Goal: Find specific page/section: Find specific page/section

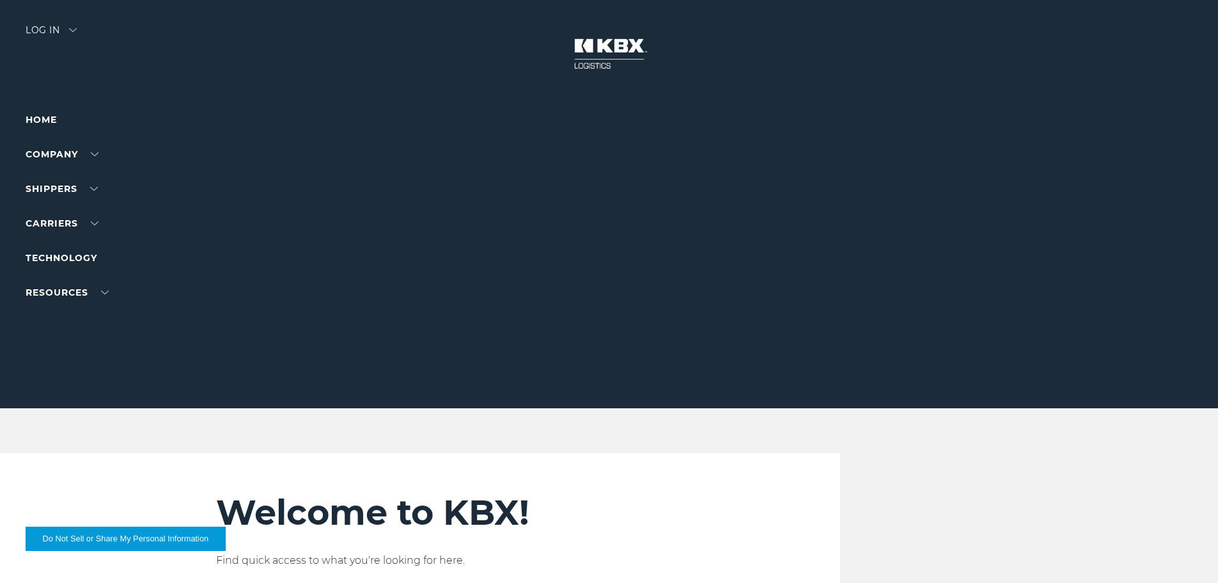
drag, startPoint x: 59, startPoint y: 175, endPoint x: 111, endPoint y: 172, distance: 51.9
click at [59, 173] on link "About Us" at bounding box center [49, 169] width 47 height 10
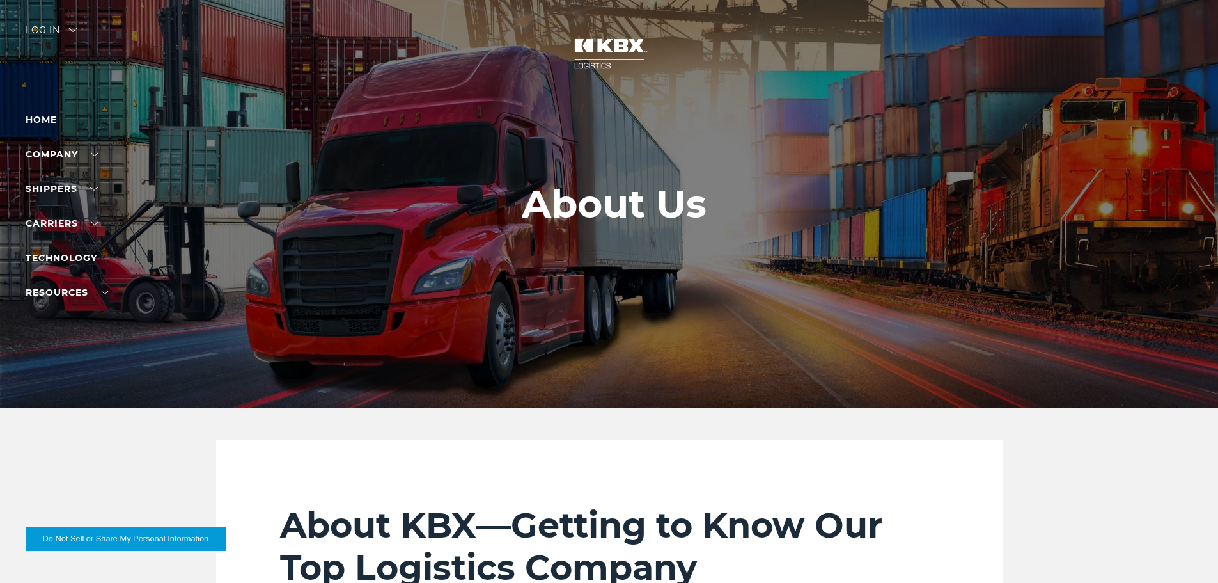
click at [68, 208] on link "Contact Us" at bounding box center [55, 203] width 58 height 10
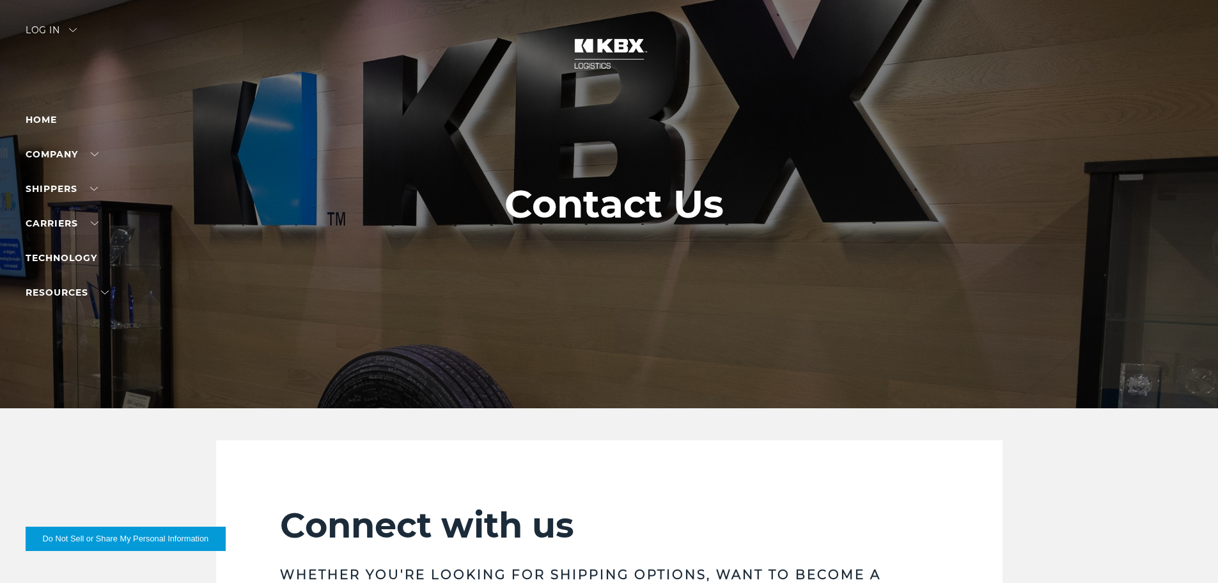
click at [52, 191] on link "Careers" at bounding box center [47, 186] width 42 height 10
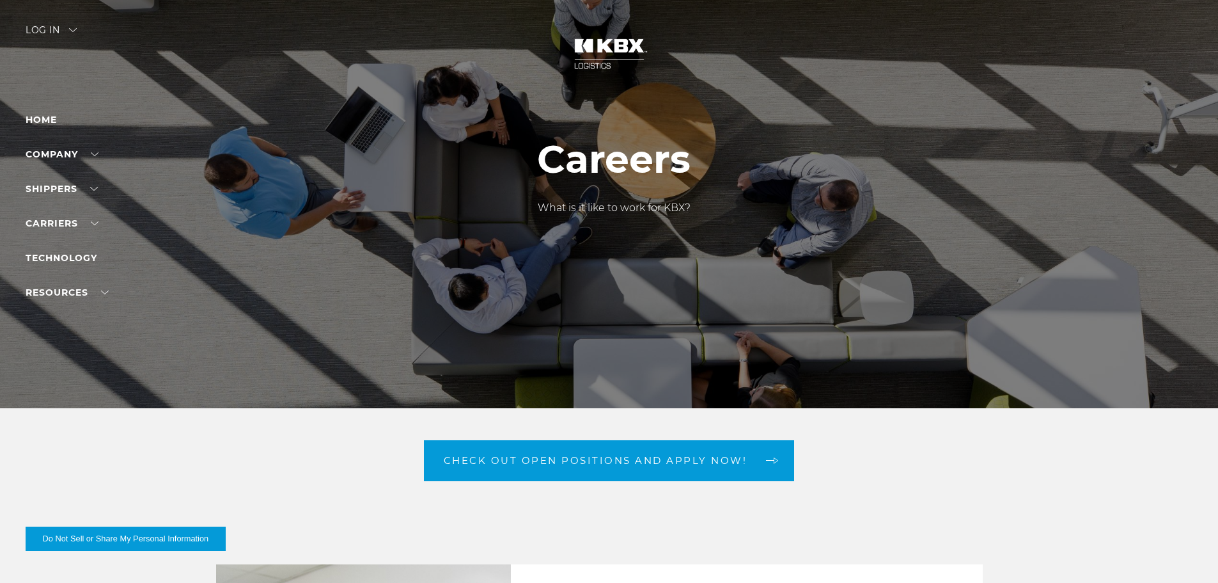
click at [52, 176] on li "About Us" at bounding box center [81, 169] width 111 height 14
click at [55, 173] on link "About Us" at bounding box center [49, 169] width 47 height 10
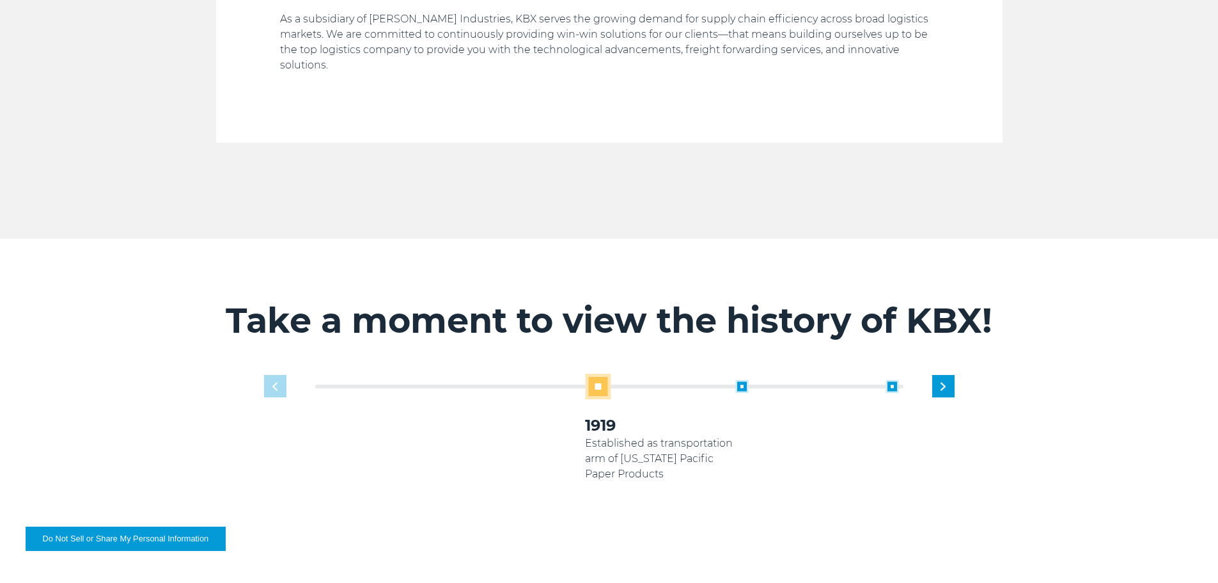
scroll to position [703, 0]
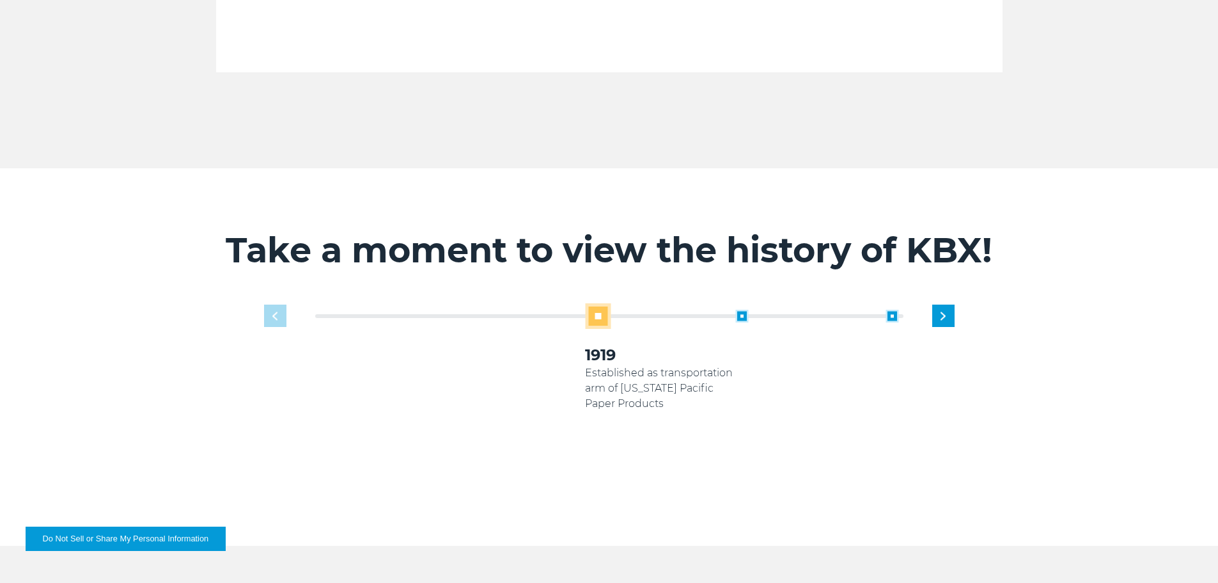
click at [738, 309] on span at bounding box center [741, 315] width 13 height 13
click at [741, 309] on span at bounding box center [741, 315] width 13 height 13
click at [742, 309] on span at bounding box center [741, 315] width 13 height 13
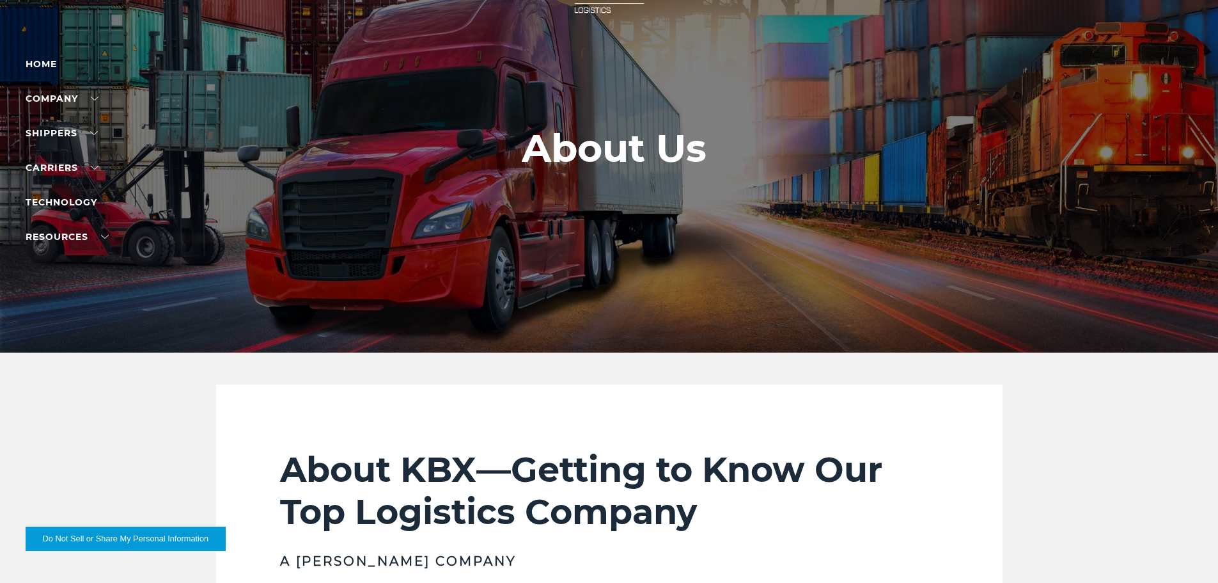
scroll to position [0, 0]
